Goal: Task Accomplishment & Management: Complete application form

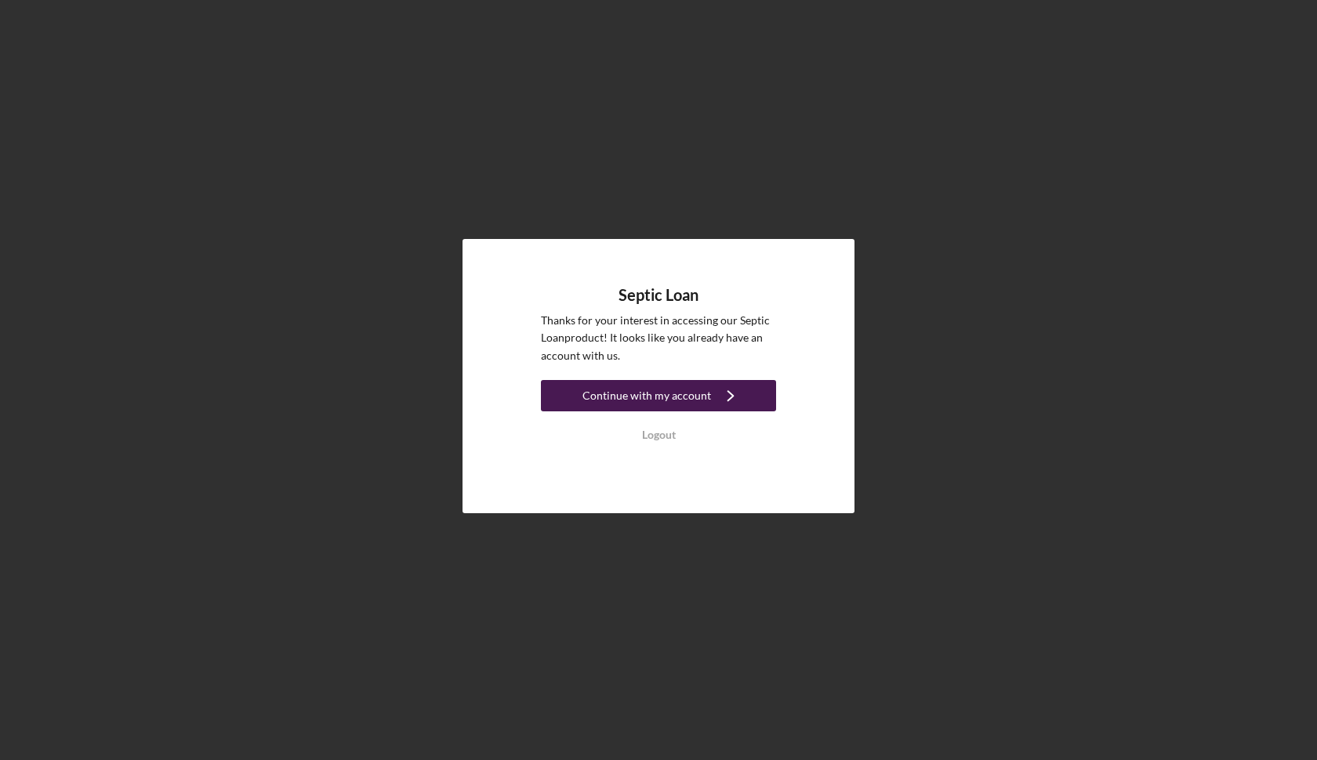
click at [626, 394] on div "Continue with my account" at bounding box center [647, 395] width 129 height 31
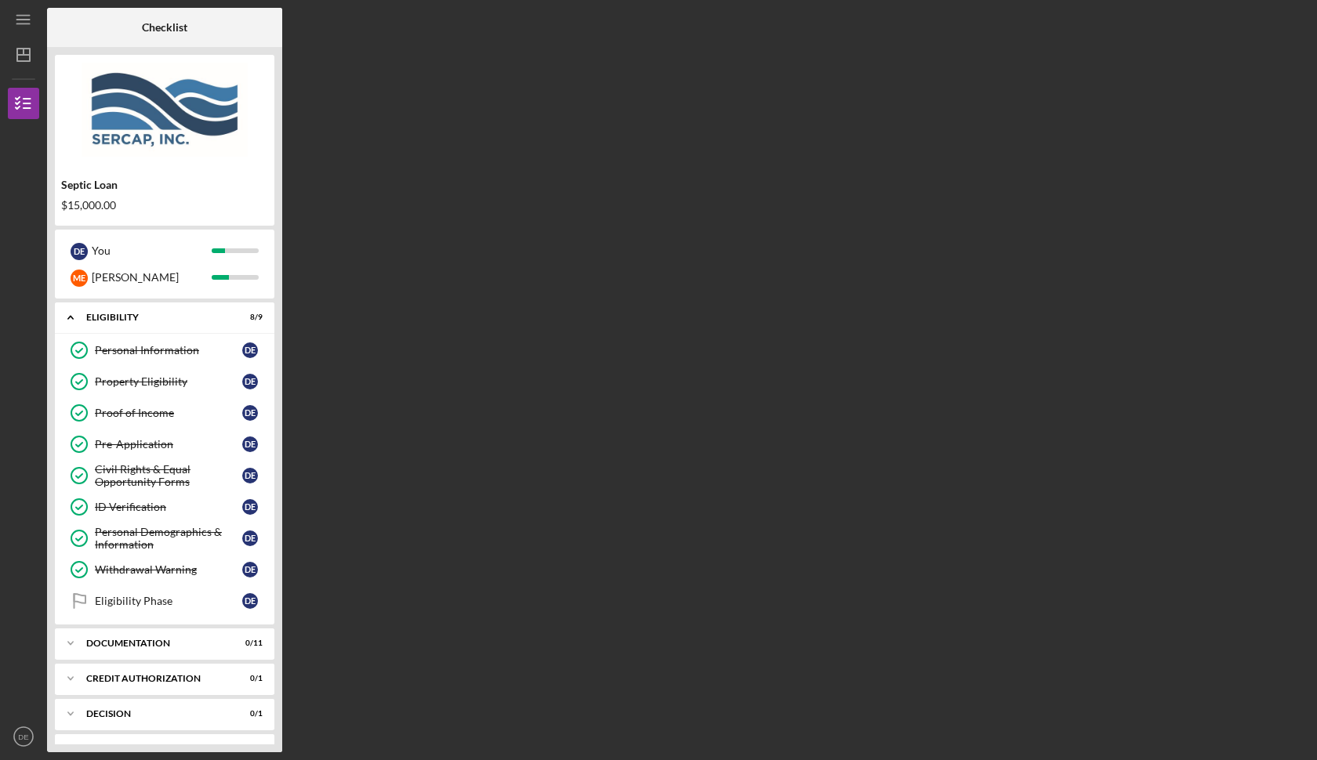
click at [946, 157] on div "Checklist Septic Loan $15,000.00 D E You M E [PERSON_NAME] Icon/Expander Eligib…" at bounding box center [678, 380] width 1262 height 745
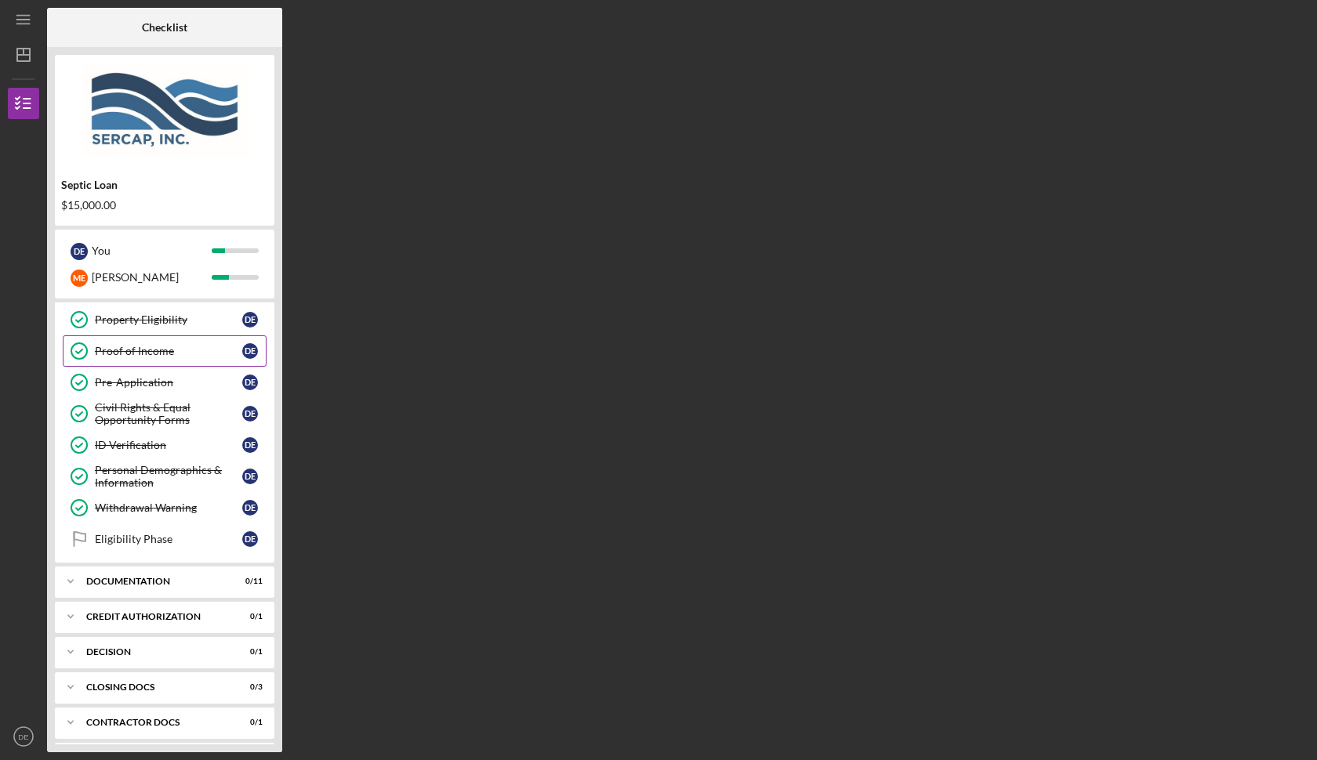
scroll to position [85, 0]
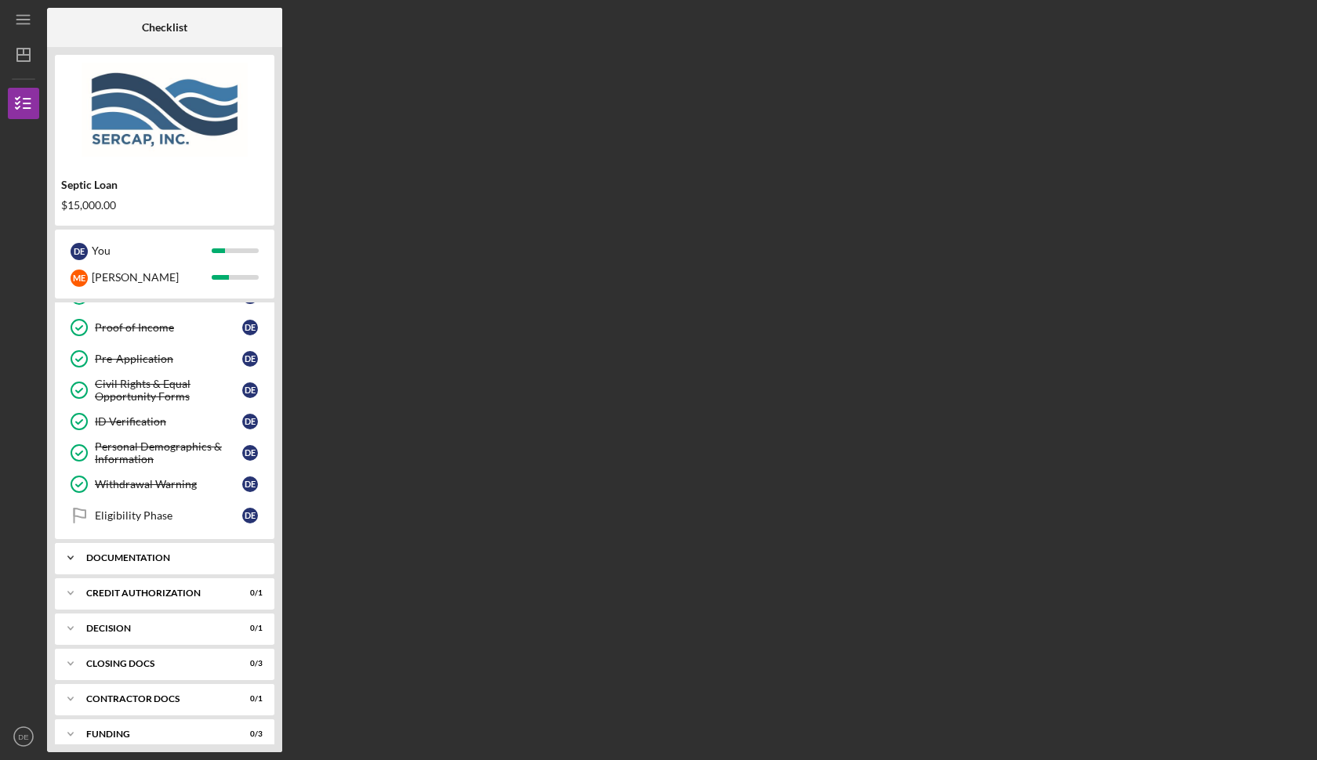
click at [162, 546] on div "Icon/Expander Documentation 0 / 11" at bounding box center [165, 558] width 220 height 31
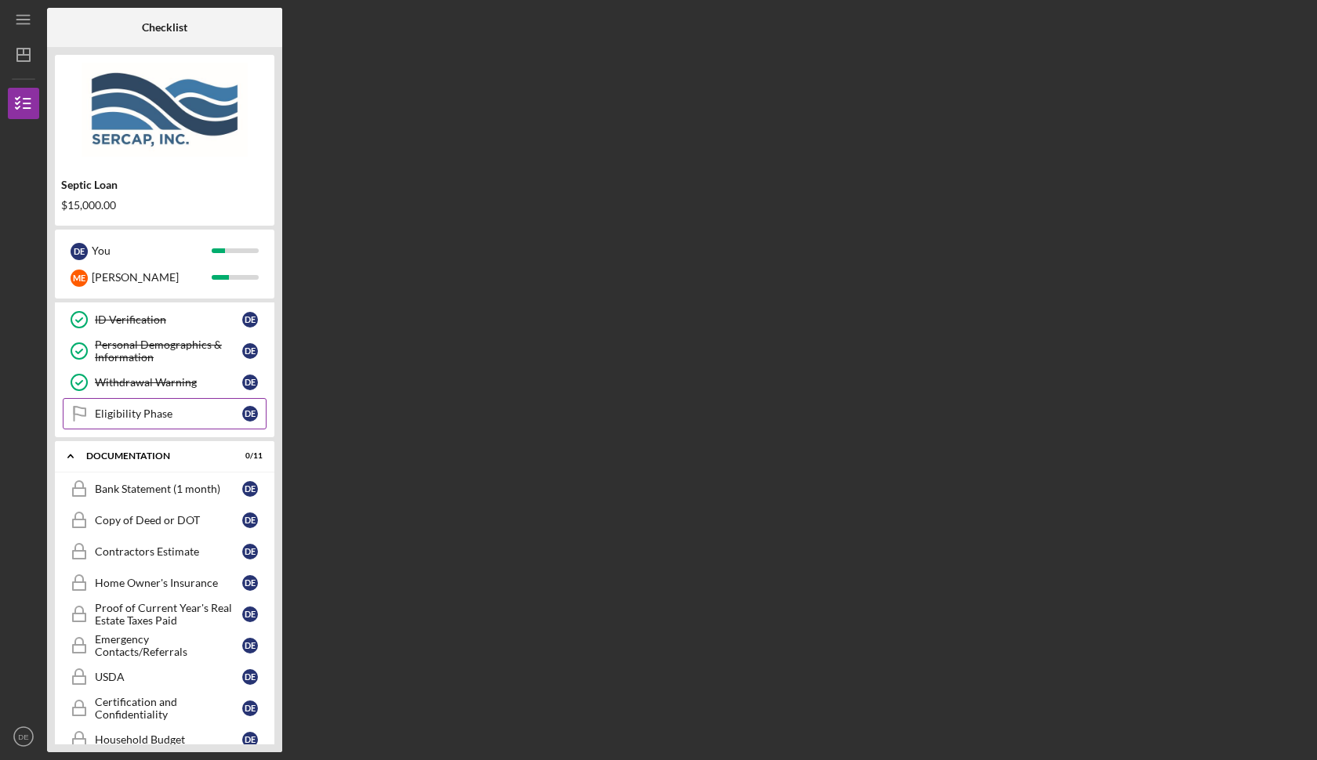
scroll to position [194, 0]
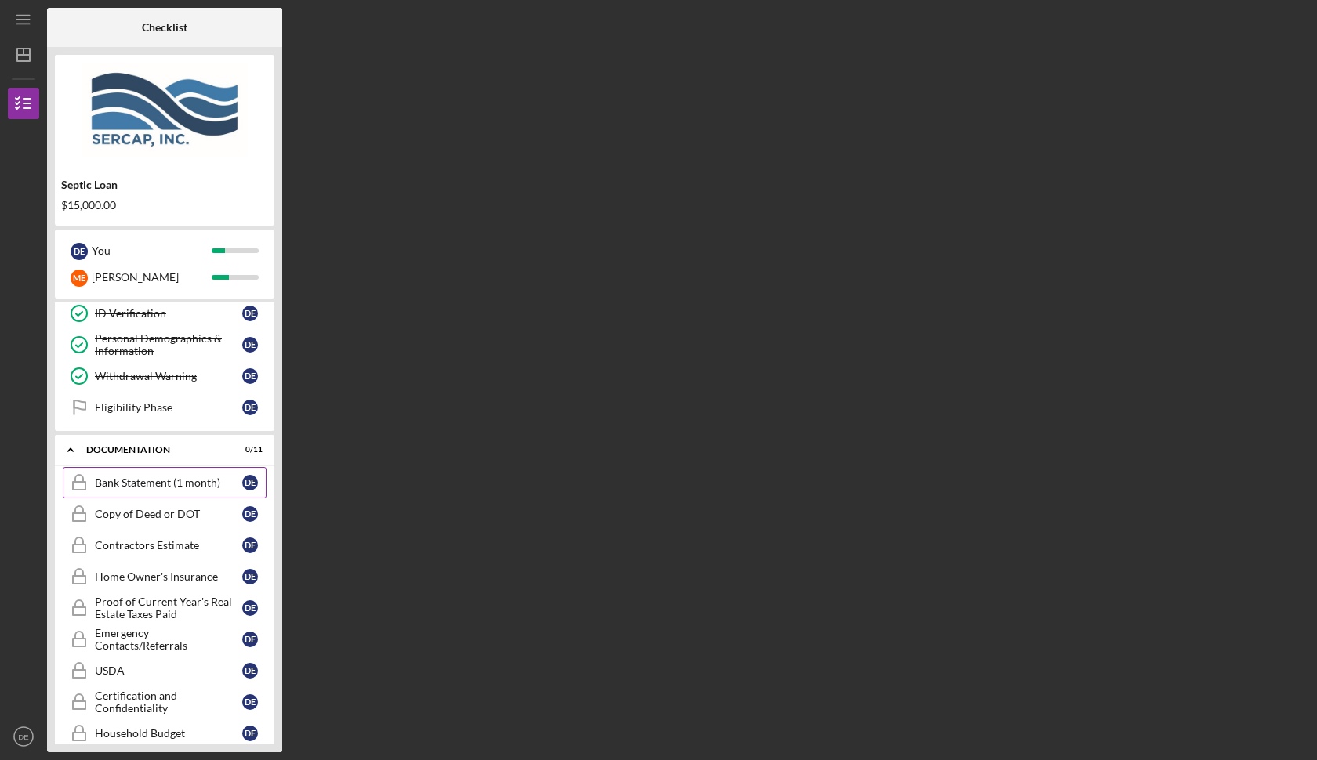
click at [178, 479] on div "Bank Statement (1 month)" at bounding box center [168, 483] width 147 height 13
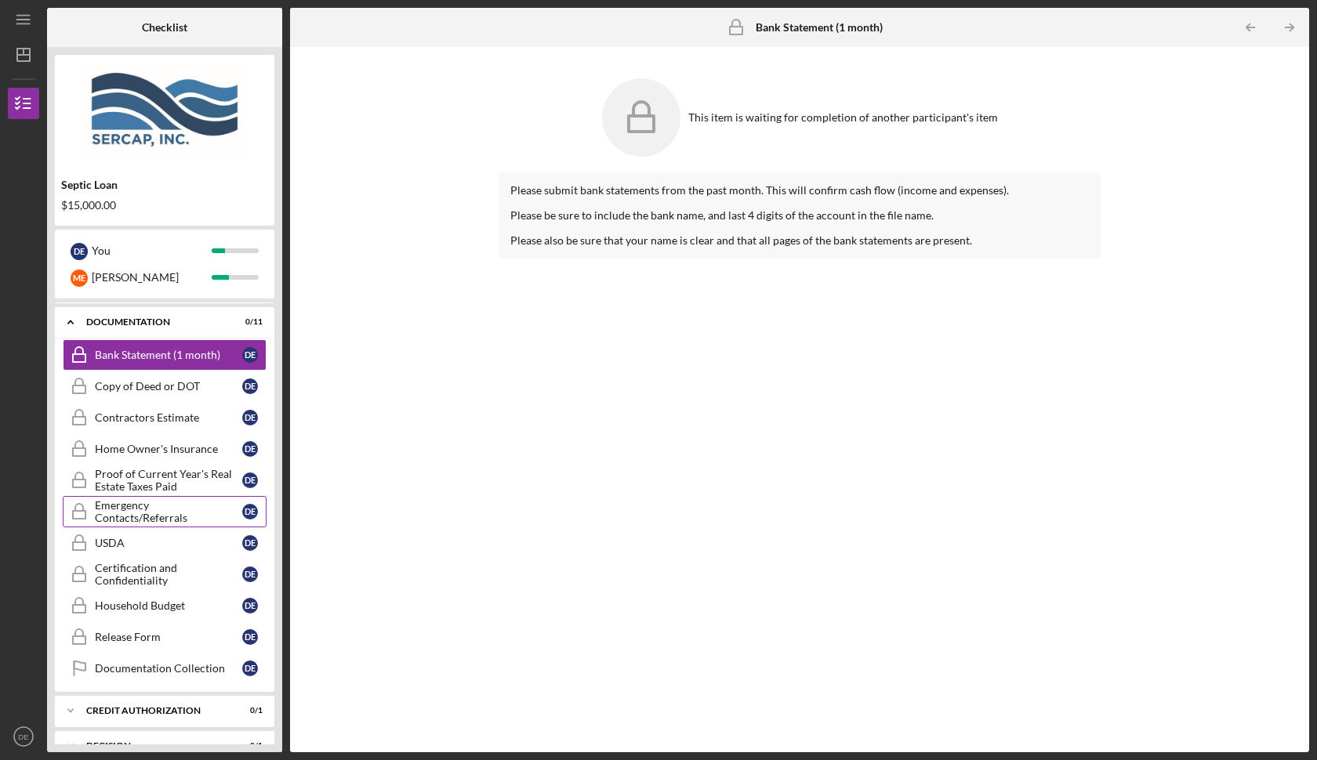
scroll to position [323, 0]
click at [142, 383] on div "Copy of Deed or DOT" at bounding box center [168, 385] width 147 height 13
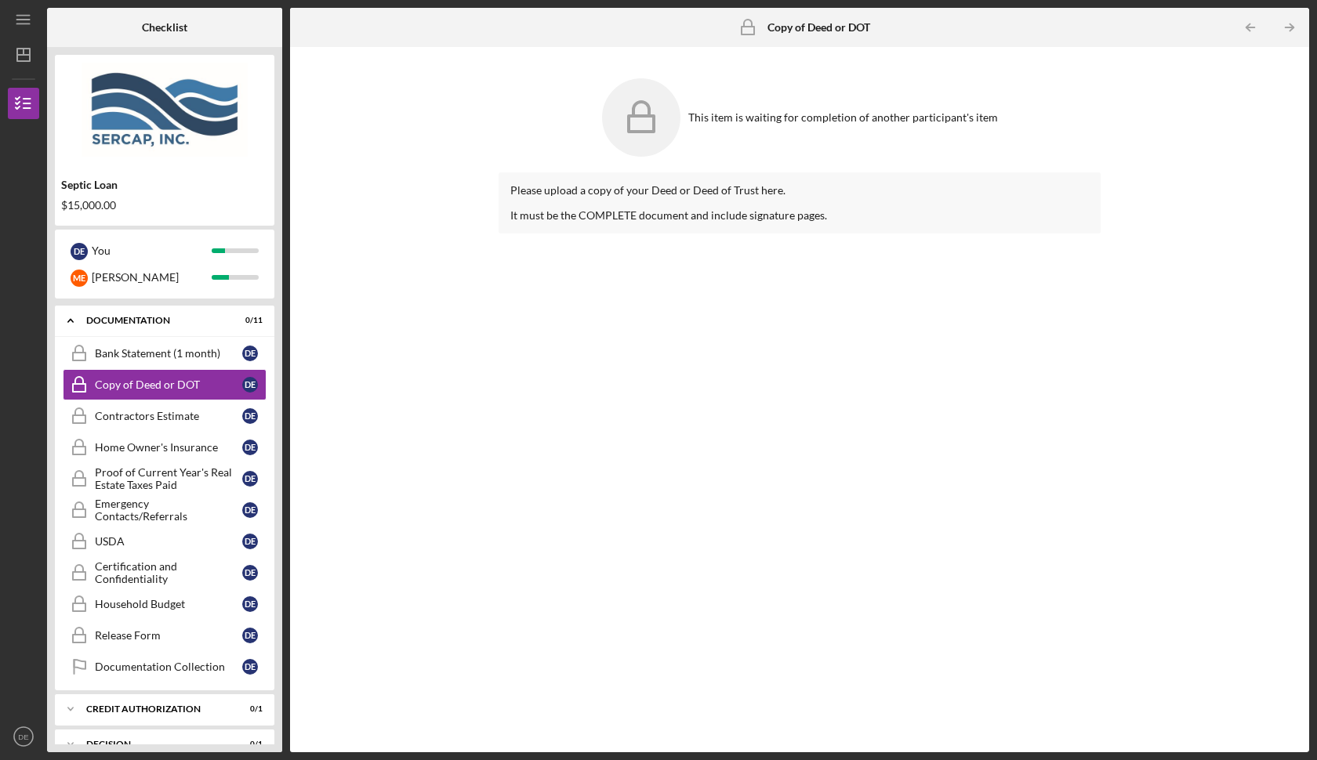
click at [666, 74] on div "This item is waiting for completion of another participant's item" at bounding box center [800, 118] width 602 height 94
click at [164, 362] on link "Bank Statement (1 month) Bank Statement (1 month) D E" at bounding box center [165, 353] width 204 height 31
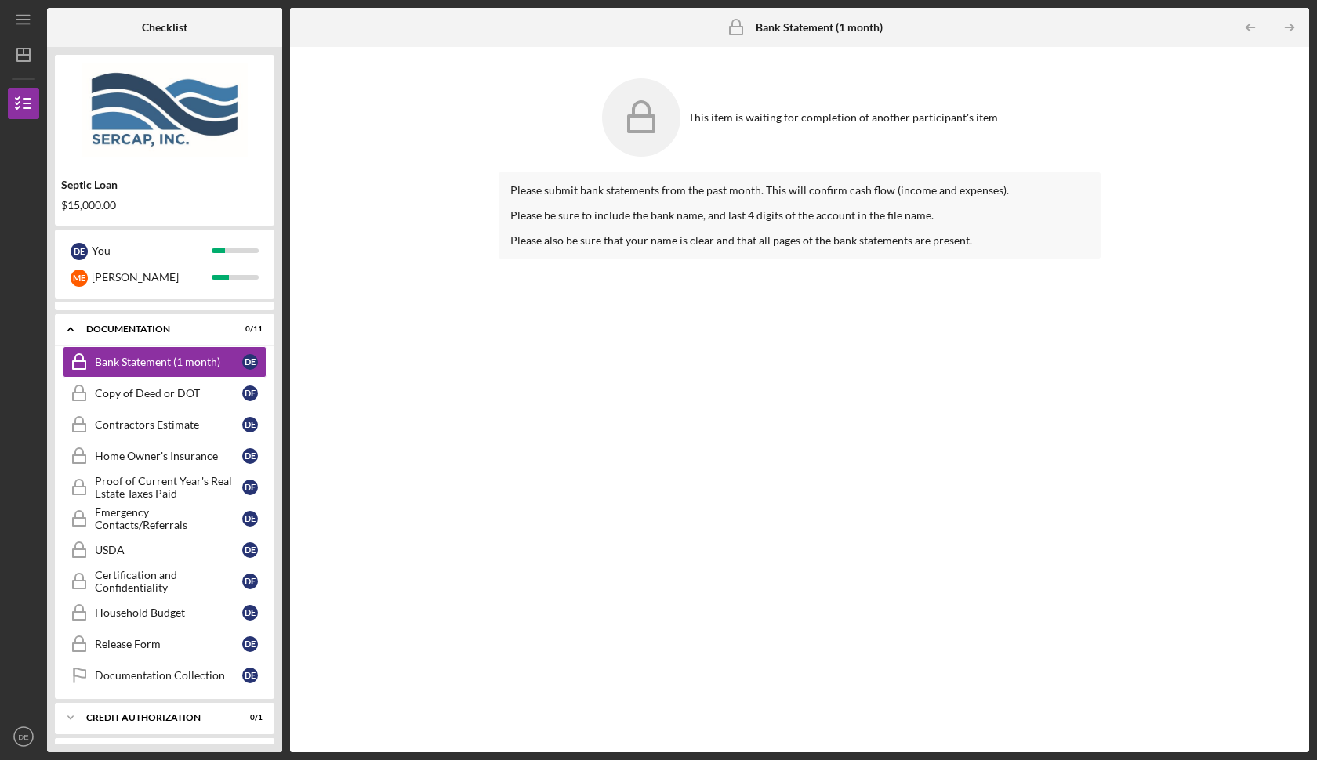
scroll to position [325, 0]
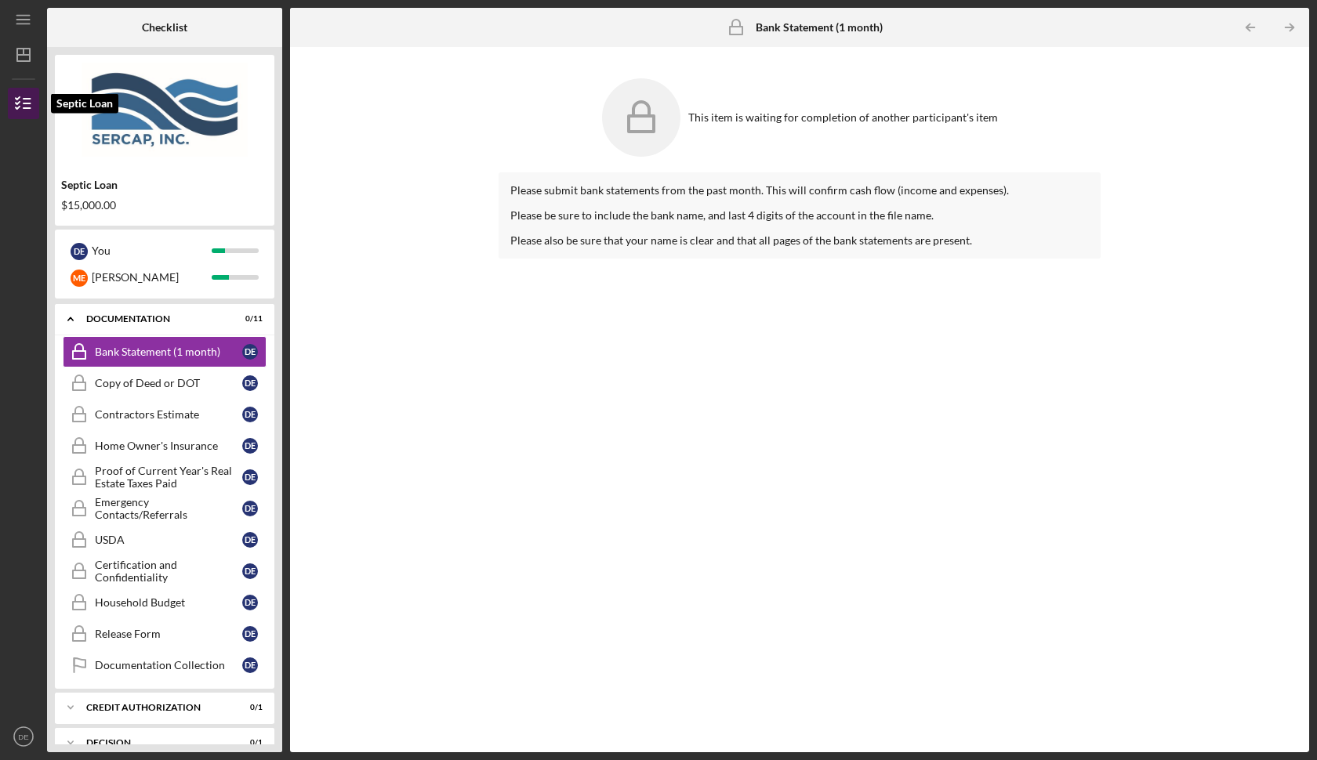
click at [20, 110] on icon "button" at bounding box center [23, 103] width 39 height 39
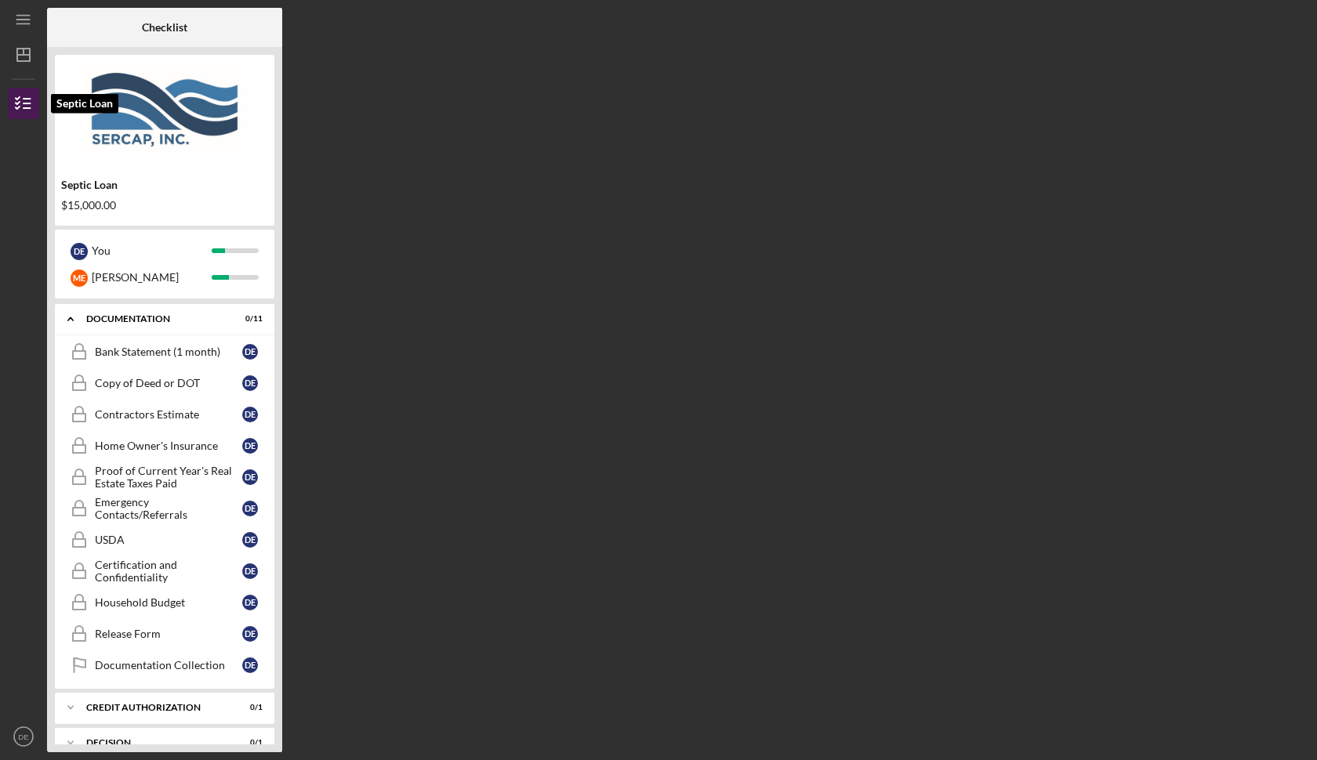
click at [21, 98] on icon "button" at bounding box center [23, 103] width 39 height 39
click at [33, 60] on icon "Icon/Dashboard" at bounding box center [23, 54] width 39 height 39
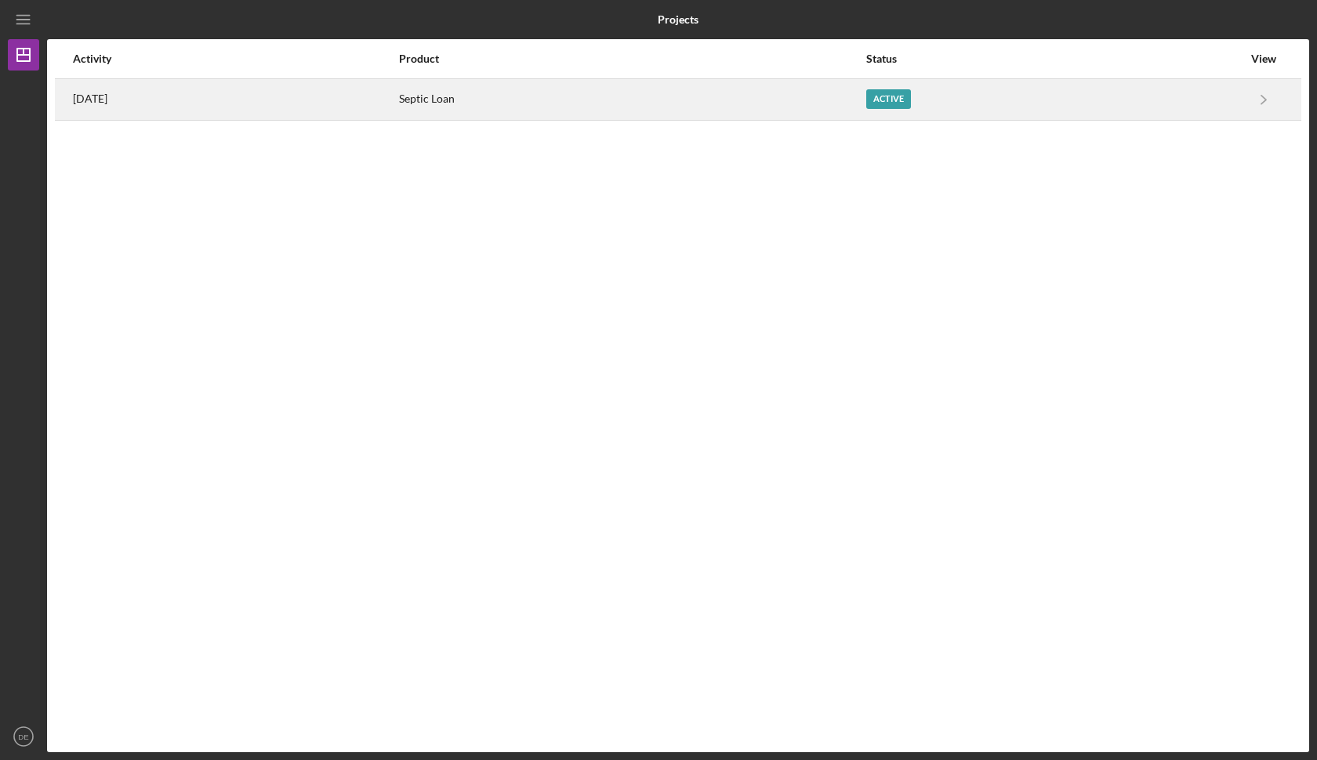
click at [482, 93] on div "Septic Loan" at bounding box center [632, 99] width 466 height 39
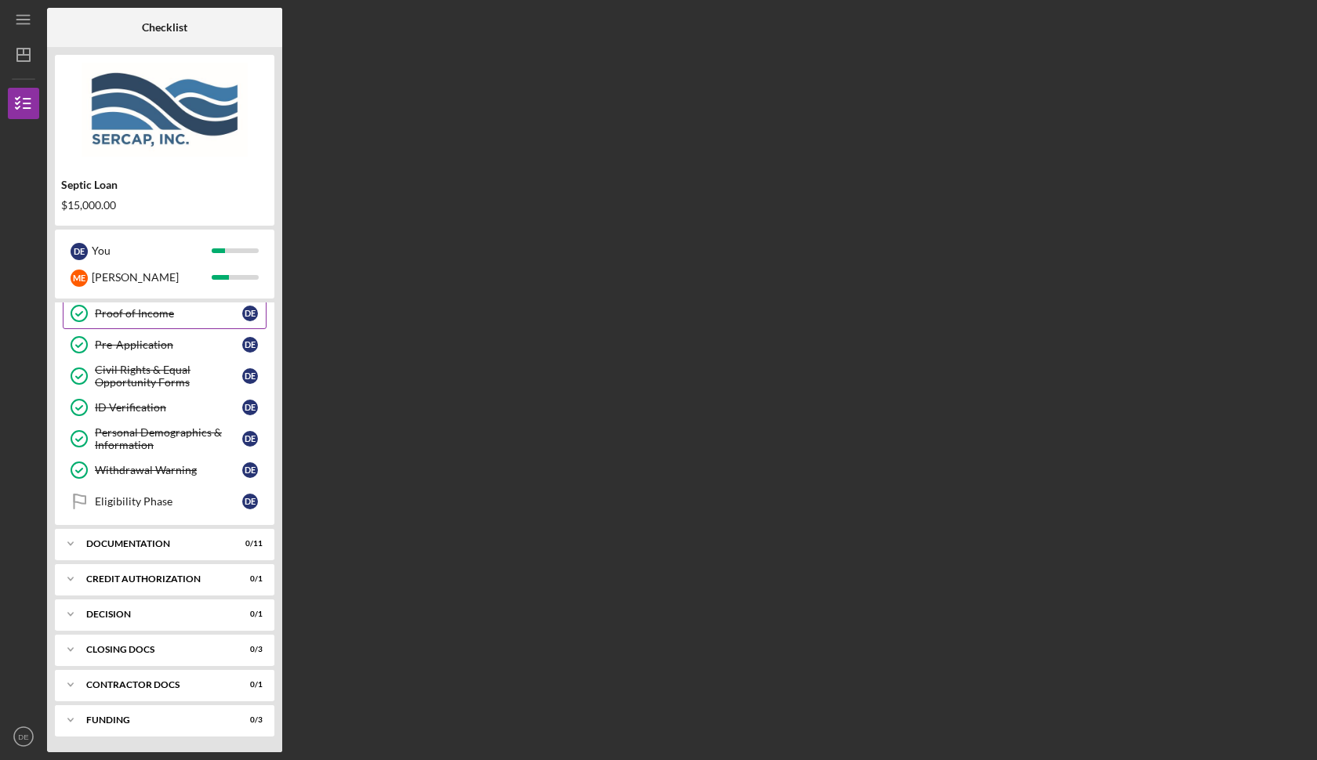
scroll to position [100, 0]
click at [188, 494] on link "Eligibility Phase Eligibility Phase D E" at bounding box center [165, 501] width 204 height 31
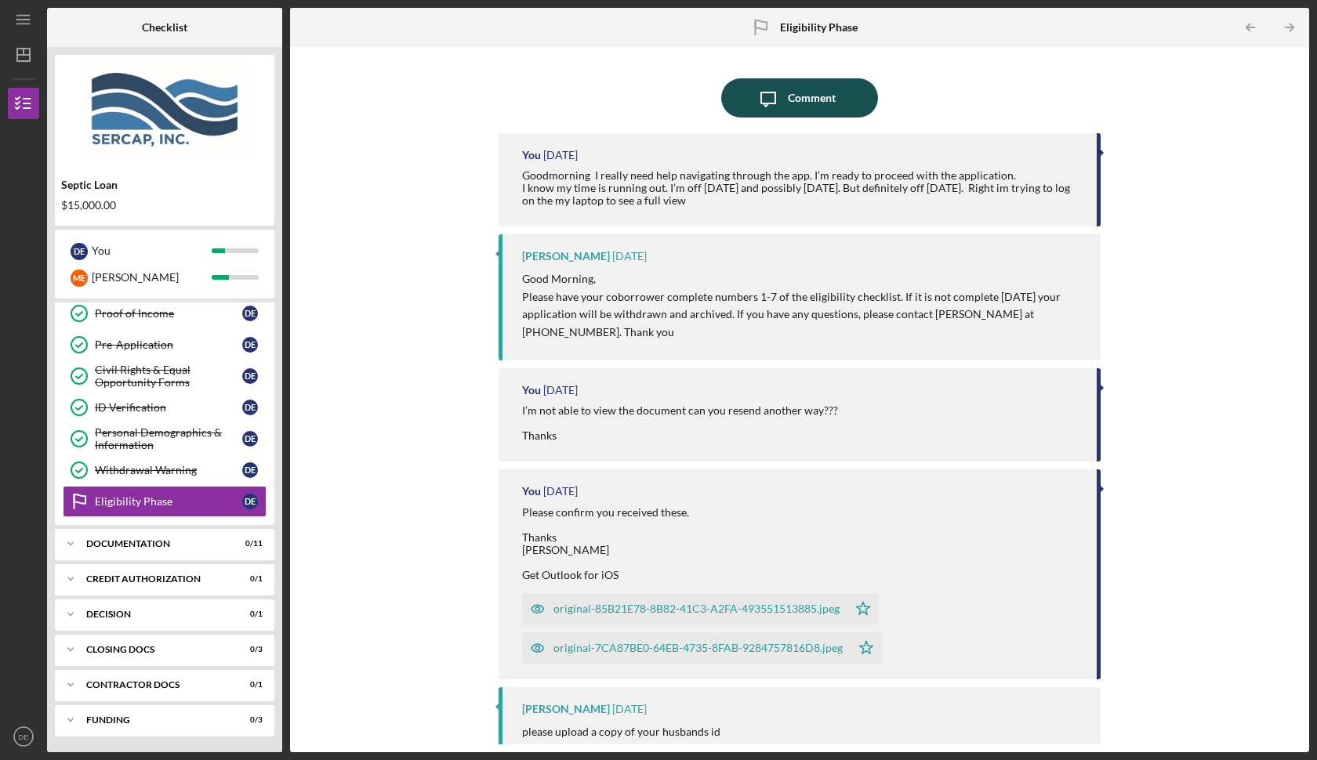
click at [770, 107] on icon "Icon/Message" at bounding box center [768, 97] width 39 height 39
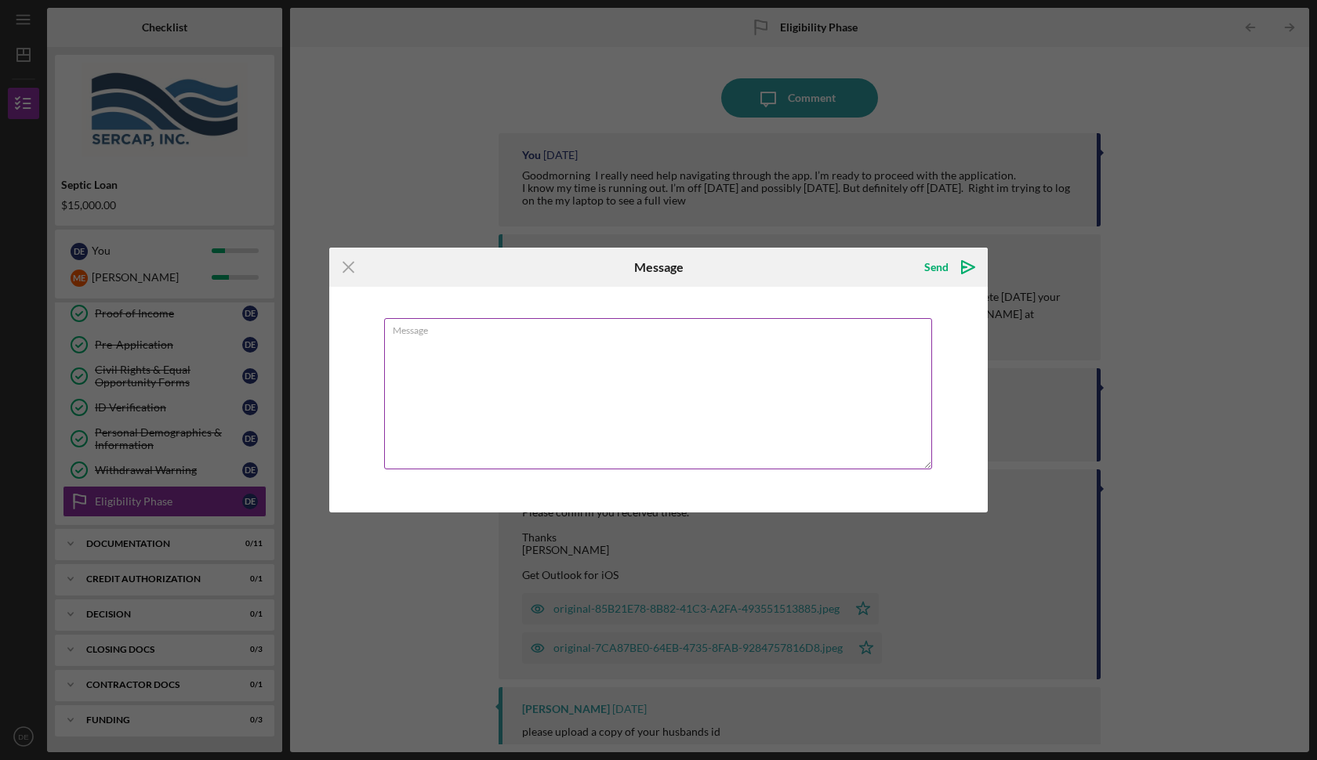
click at [468, 379] on textarea "Message" at bounding box center [658, 393] width 548 height 151
click at [472, 370] on textarea "Message" at bounding box center [658, 393] width 548 height 151
type textarea "L"
type textarea "H"
type textarea "Hello, how do you want me to upload the next set of documents there Is no optio…"
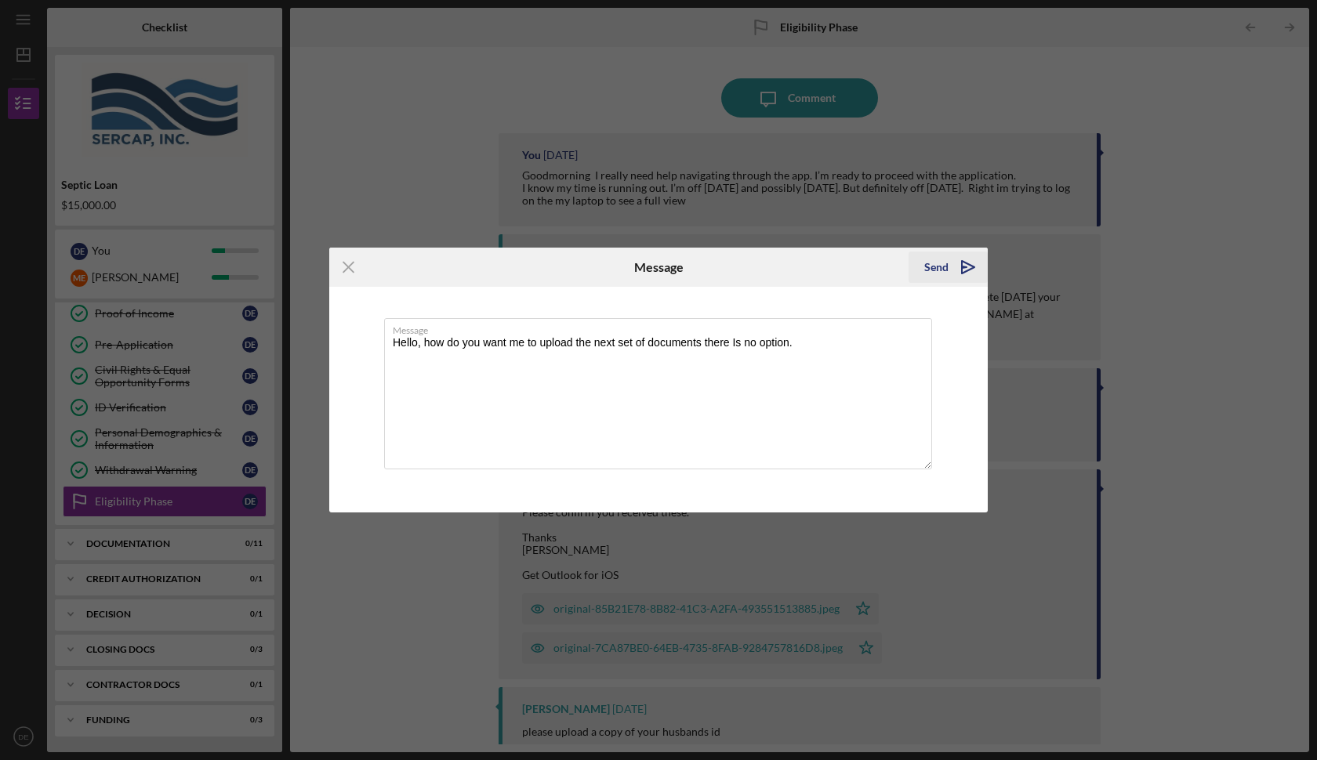
click at [950, 263] on icon "Icon/icon-invite-send" at bounding box center [968, 267] width 39 height 39
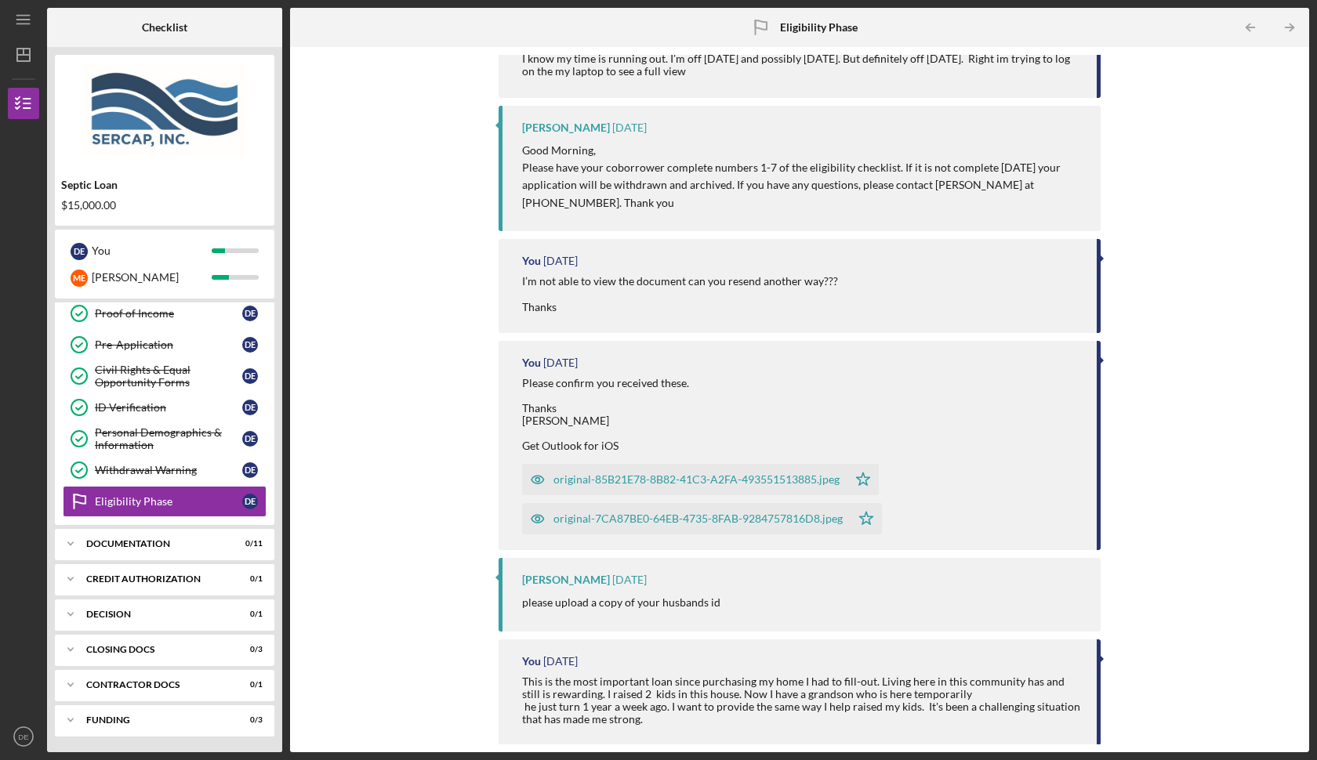
scroll to position [212, 0]
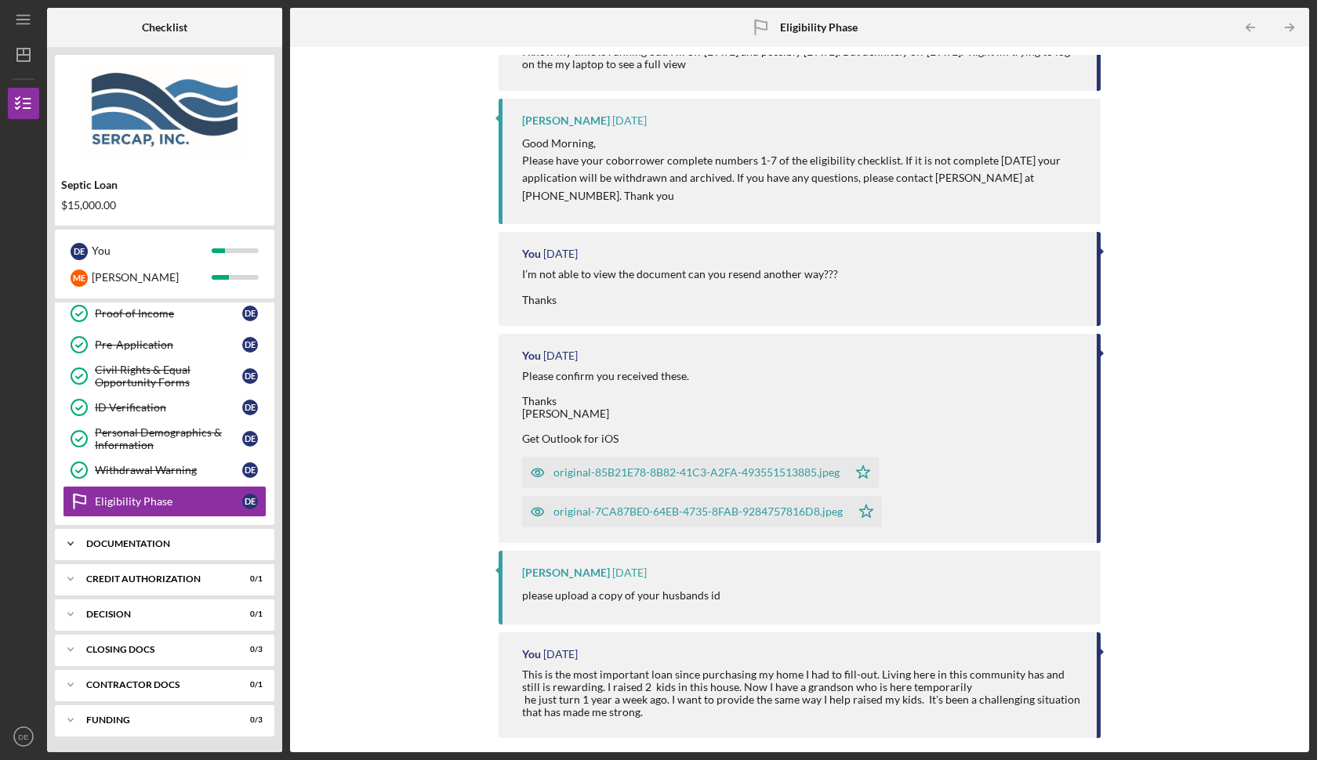
click at [176, 543] on div "Documentation" at bounding box center [170, 543] width 169 height 9
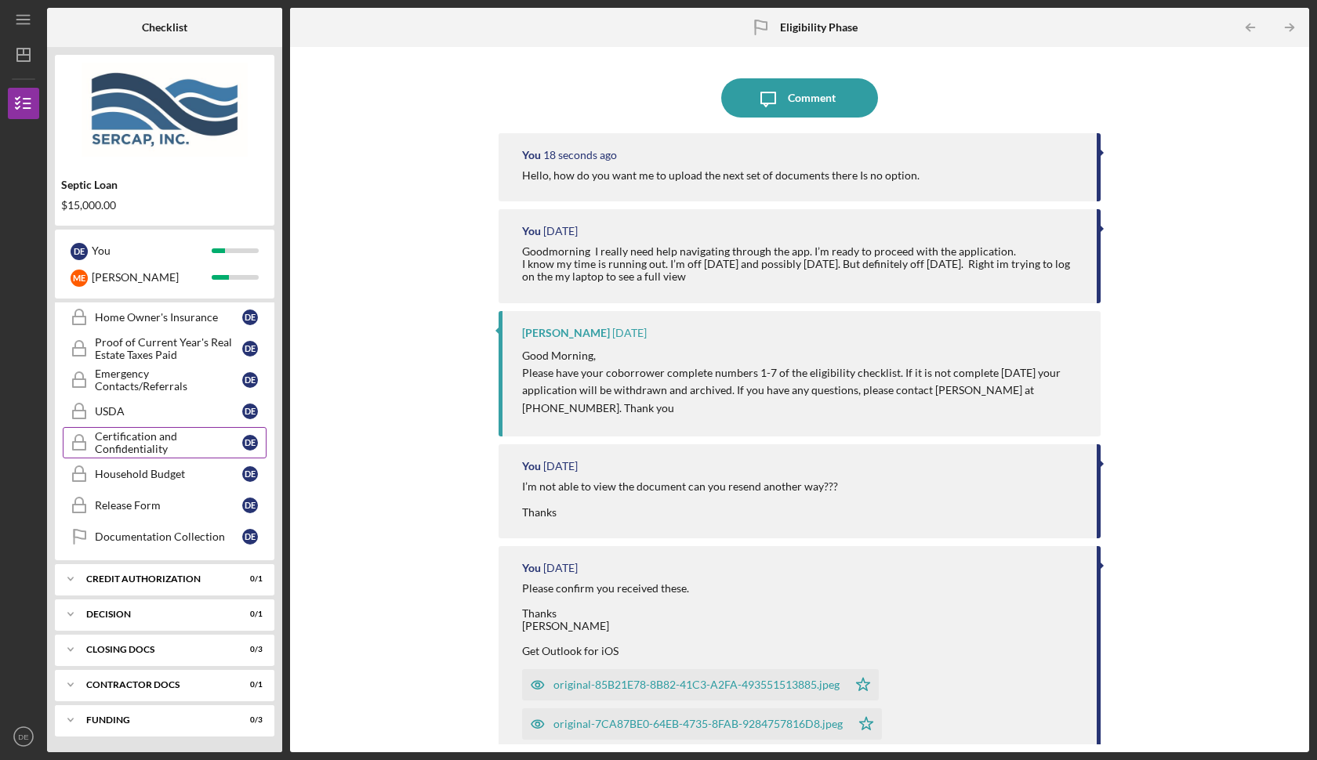
scroll to position [449, 0]
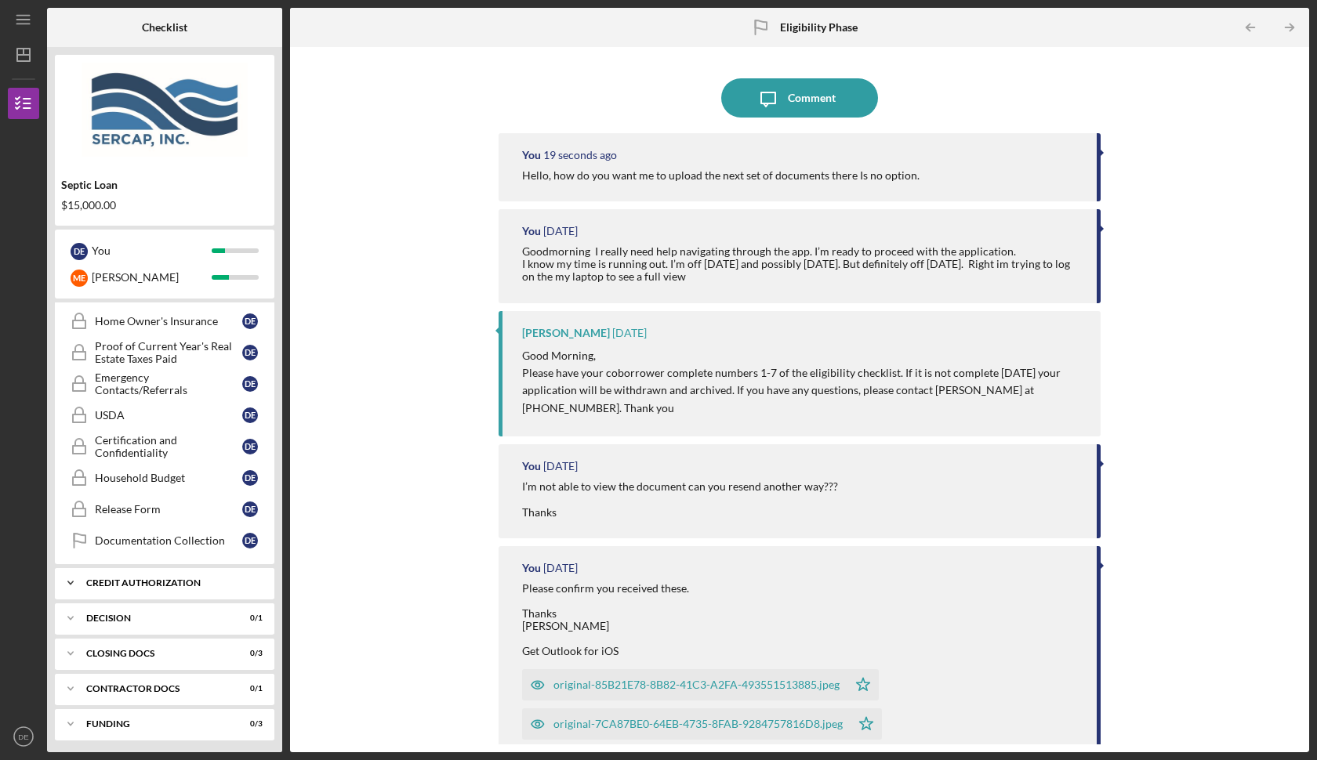
click at [149, 585] on div "CREDIT AUTHORIZATION" at bounding box center [170, 583] width 169 height 9
click at [143, 615] on div "Credit Authorization" at bounding box center [168, 616] width 147 height 13
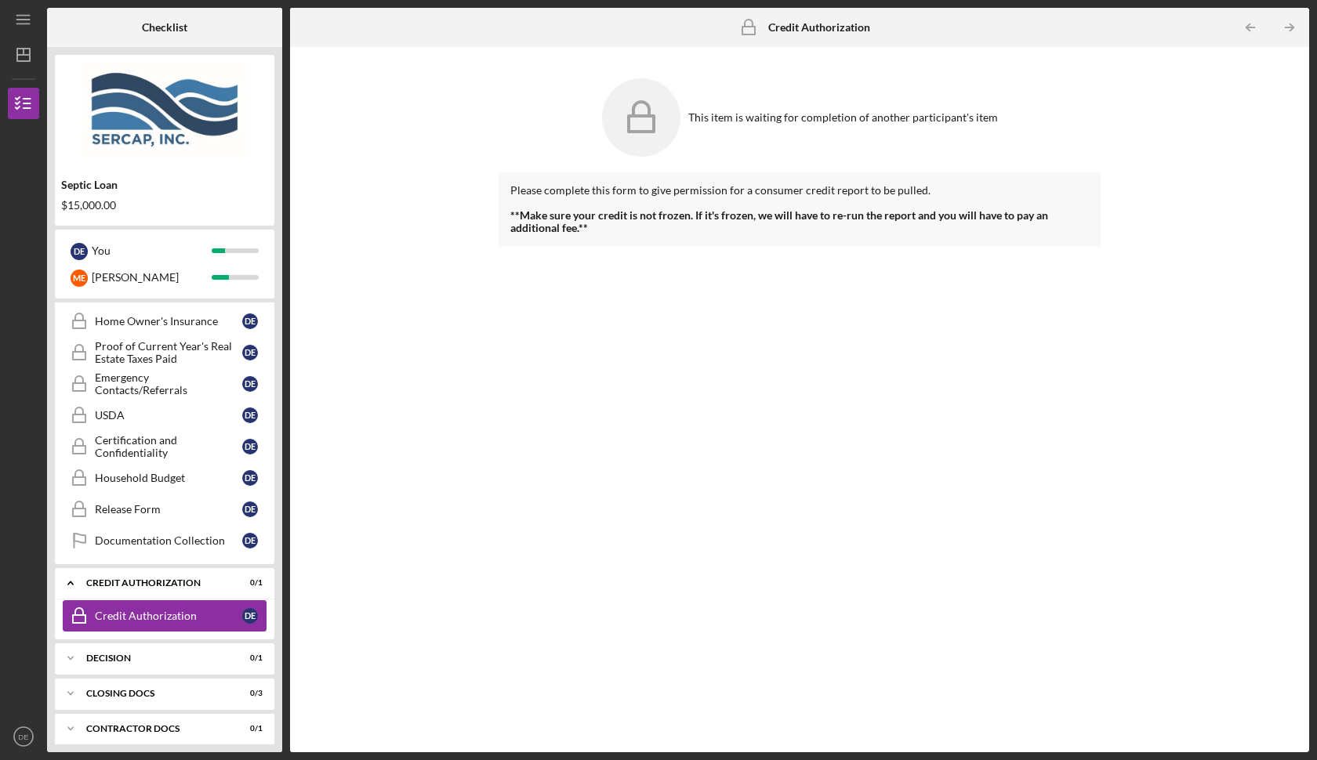
click at [142, 612] on div "Credit Authorization" at bounding box center [168, 616] width 147 height 13
click at [143, 583] on div "CREDIT AUTHORIZATION" at bounding box center [170, 583] width 169 height 9
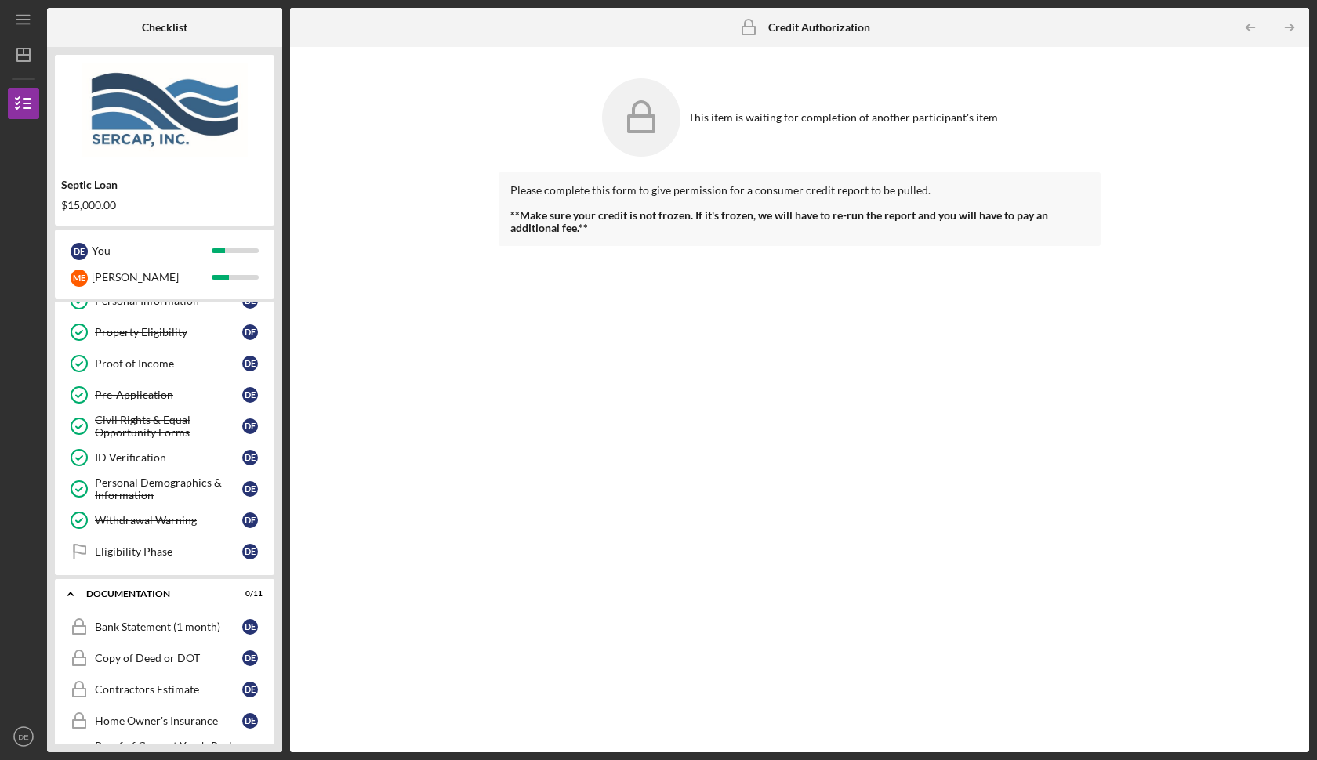
scroll to position [50, 0]
click at [116, 583] on div "Icon/Expander Documentation 0 / 11" at bounding box center [165, 594] width 220 height 32
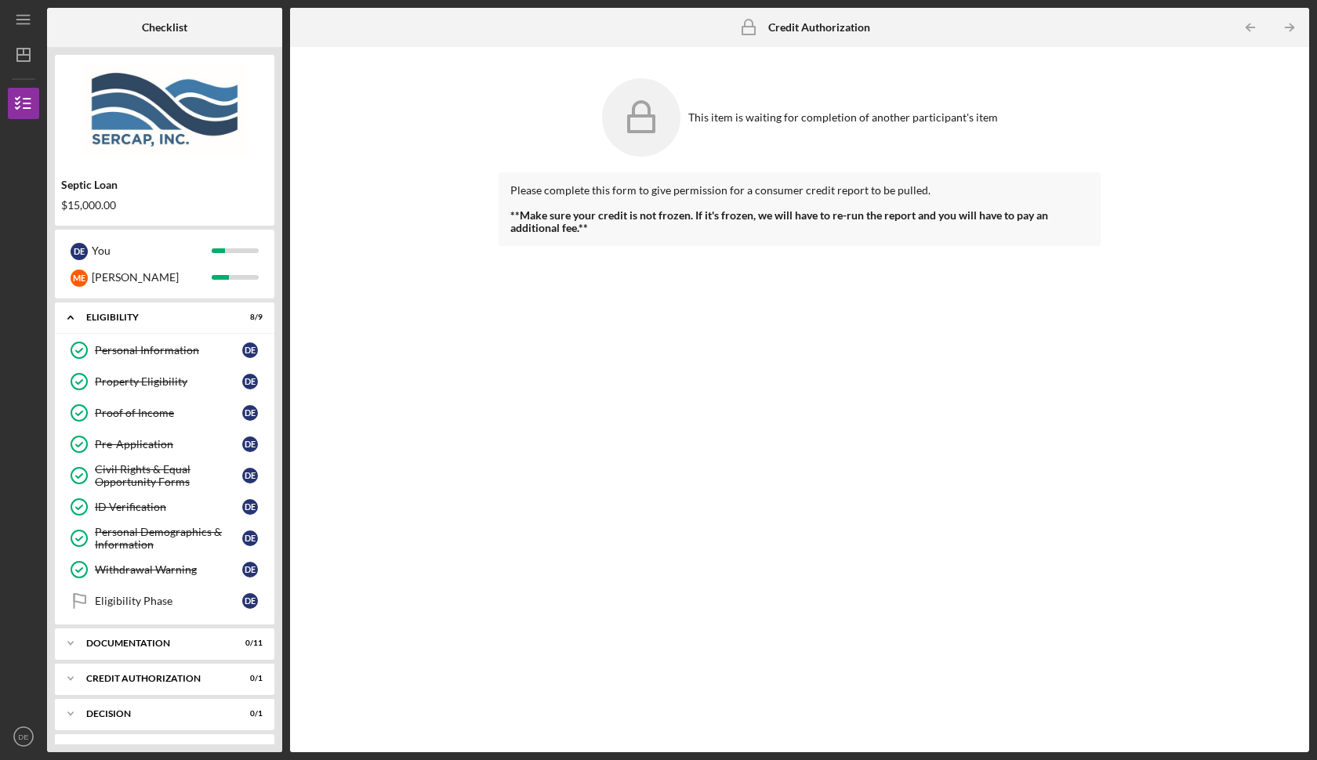
scroll to position [0, 0]
click at [214, 590] on link "Eligibility Phase Eligibility Phase D E" at bounding box center [165, 601] width 204 height 31
